Goal: Information Seeking & Learning: Learn about a topic

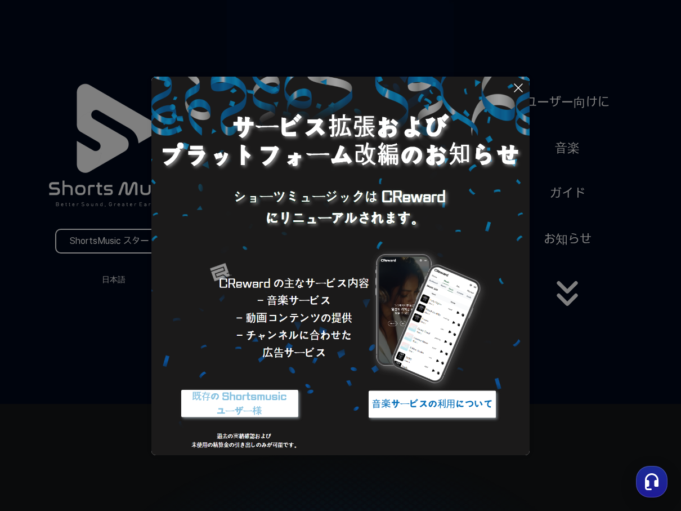
click at [519, 87] on icon at bounding box center [519, 88] width 8 height 8
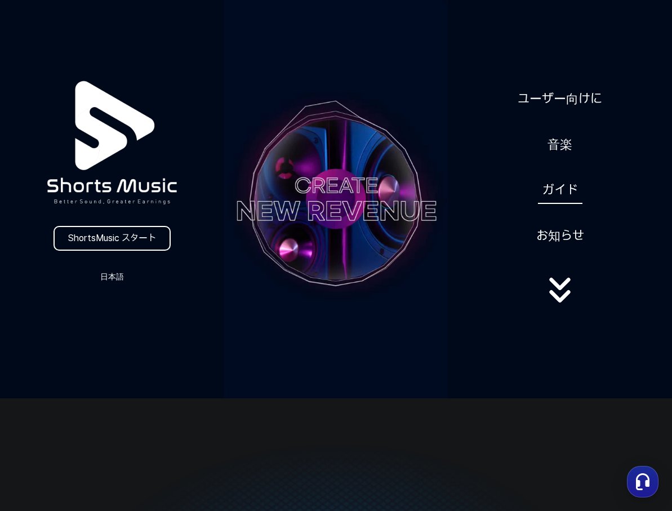
click at [548, 195] on link "ガイド" at bounding box center [560, 190] width 44 height 28
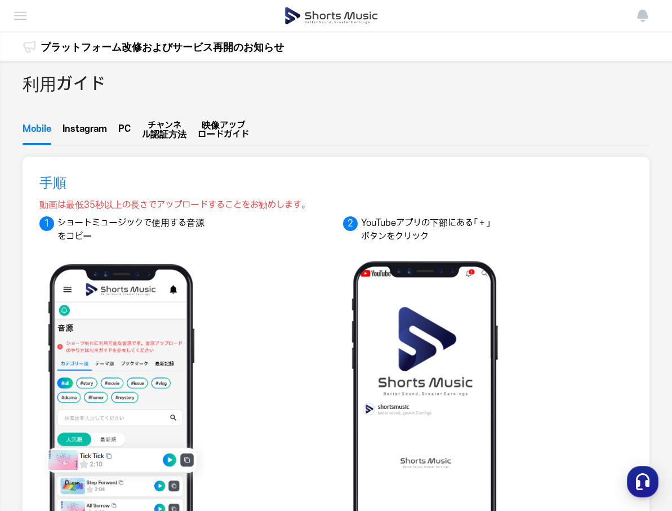
click at [17, 12] on img at bounding box center [21, 16] width 14 height 14
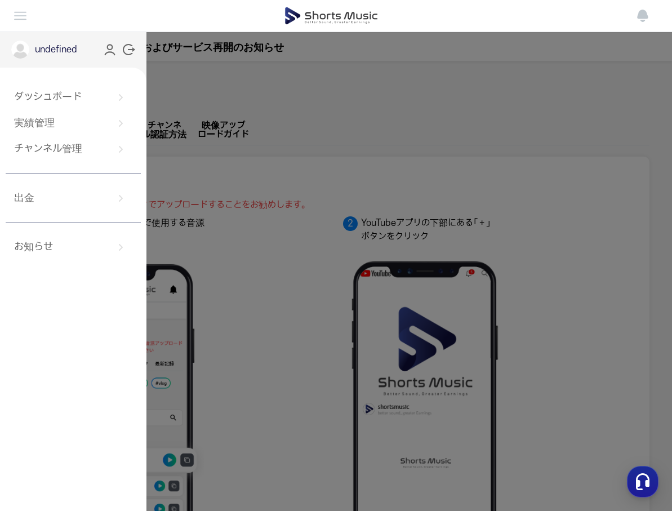
click at [352, 20] on img at bounding box center [331, 16] width 94 height 32
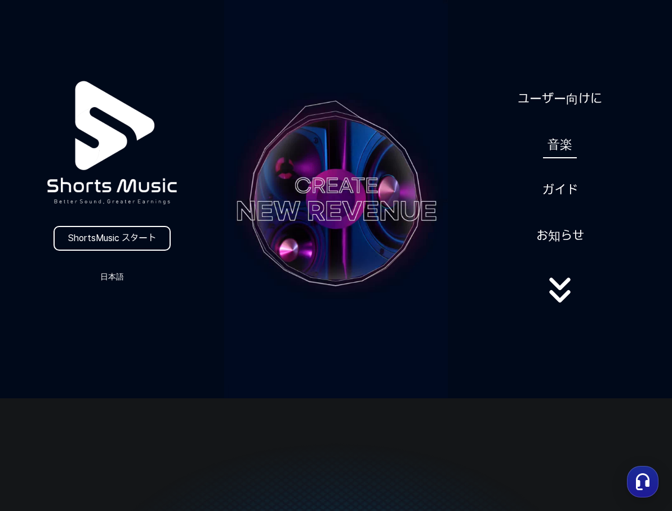
click at [562, 140] on link "音楽" at bounding box center [560, 145] width 34 height 28
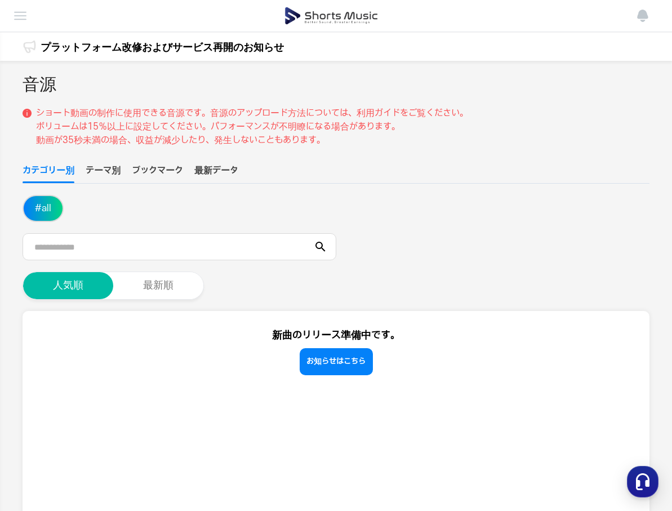
click at [102, 172] on button "テーマ別" at bounding box center [103, 173] width 35 height 19
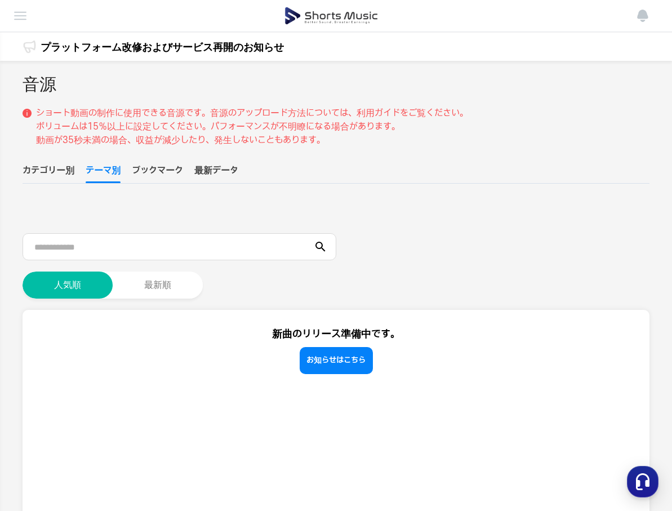
click at [158, 175] on button "ブックマーク" at bounding box center [157, 173] width 51 height 19
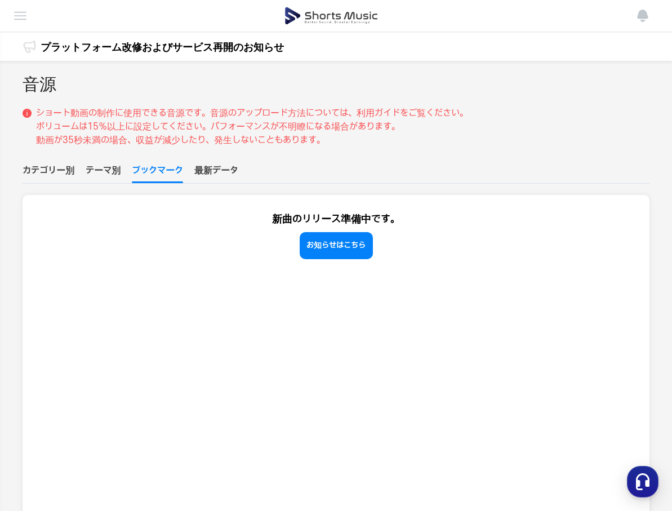
click at [217, 177] on button "最新データ" at bounding box center [216, 173] width 44 height 19
click at [225, 50] on link "プラットフォーム改修およびサービス再開のお知らせ" at bounding box center [162, 46] width 243 height 15
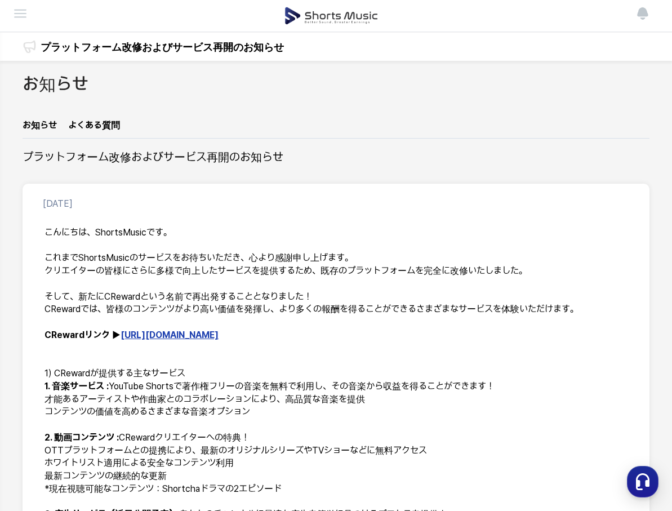
click at [162, 337] on link "[URL][DOMAIN_NAME]" at bounding box center [169, 334] width 98 height 11
